Goal: Information Seeking & Learning: Learn about a topic

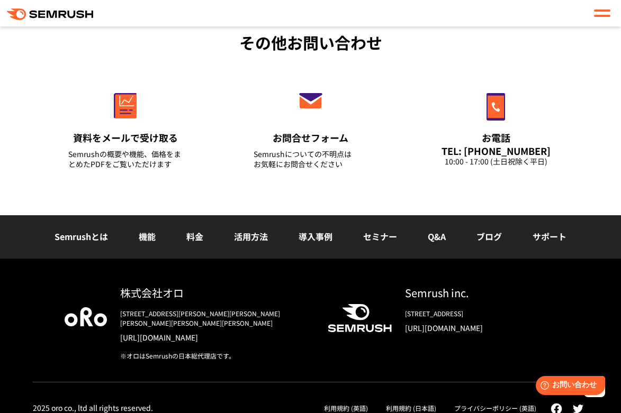
scroll to position [1392, 0]
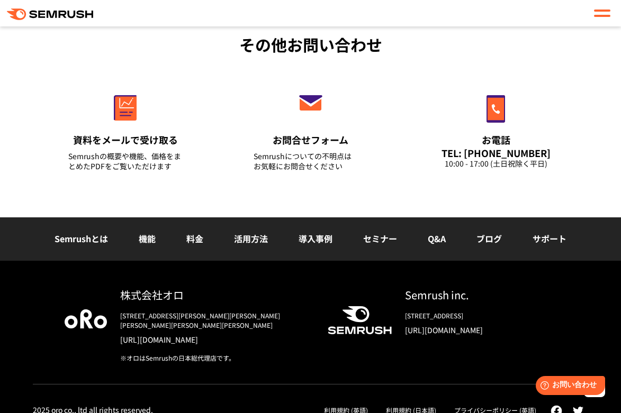
click at [144, 241] on link "機能" at bounding box center [147, 238] width 17 height 13
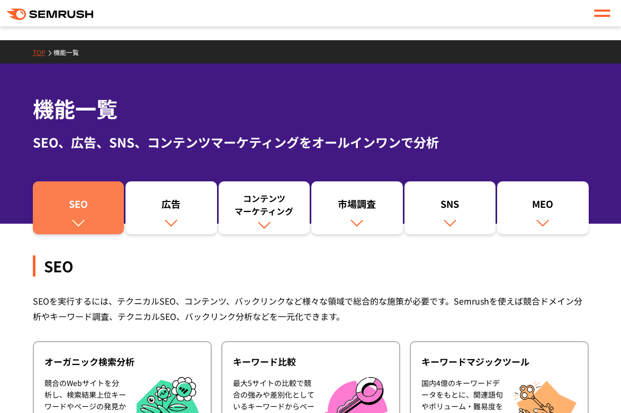
click at [102, 211] on div "SEO" at bounding box center [78, 206] width 81 height 18
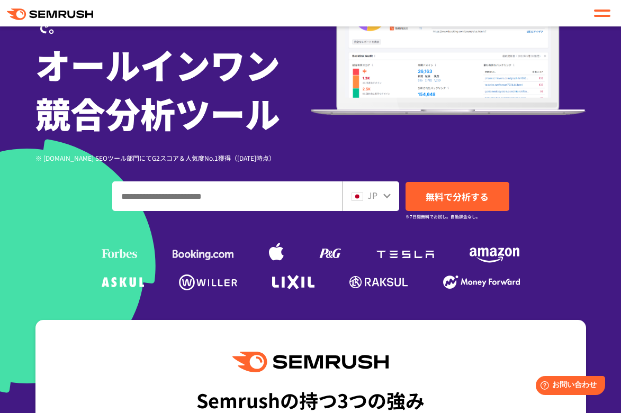
scroll to position [160, 0]
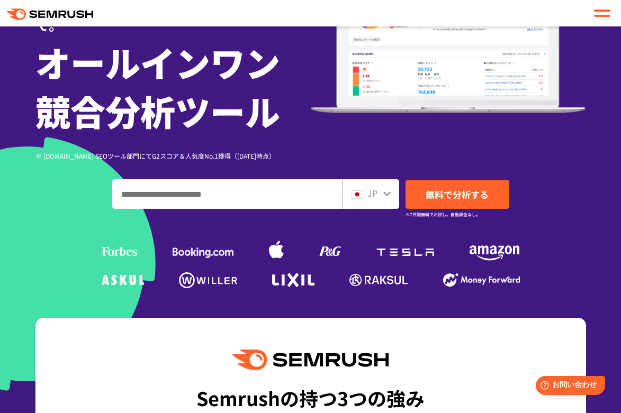
click at [196, 198] on input "ドメイン、キーワードまたはURLを入力してください" at bounding box center [227, 194] width 229 height 29
type input "*"
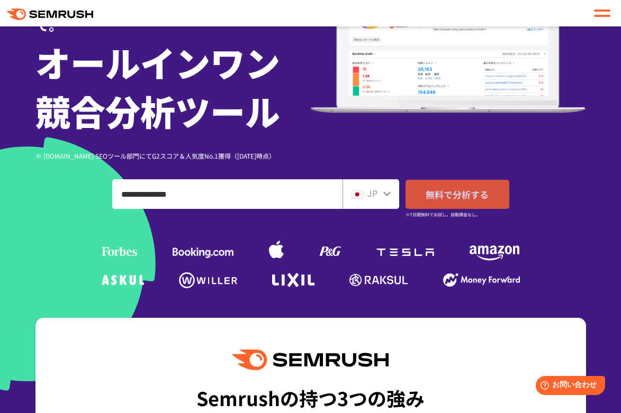
type input "**********"
click at [436, 200] on span "無料で分析する" at bounding box center [456, 194] width 63 height 13
